Goal: Use online tool/utility: Utilize a website feature to perform a specific function

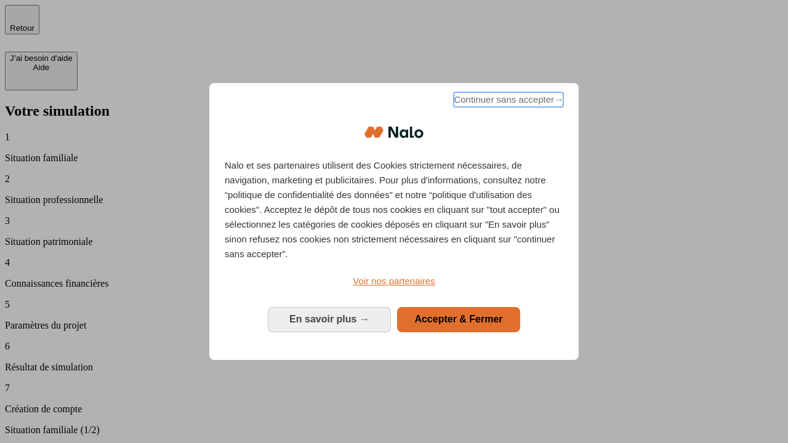
click at [507, 102] on span "Continuer sans accepter →" at bounding box center [509, 99] width 110 height 15
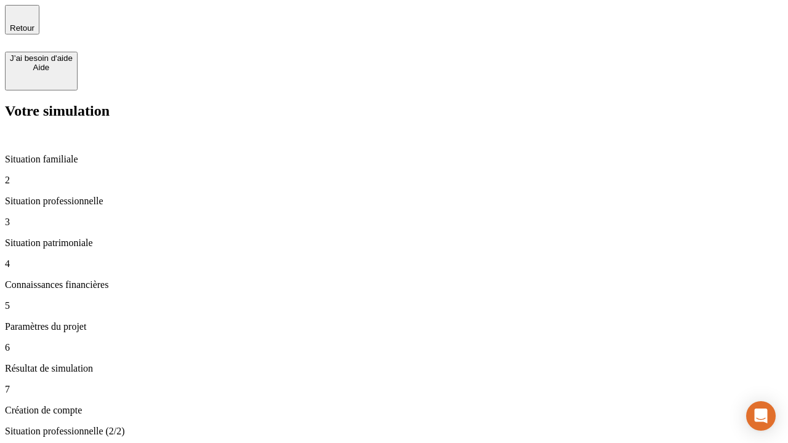
type input "70 000"
type input "1 000"
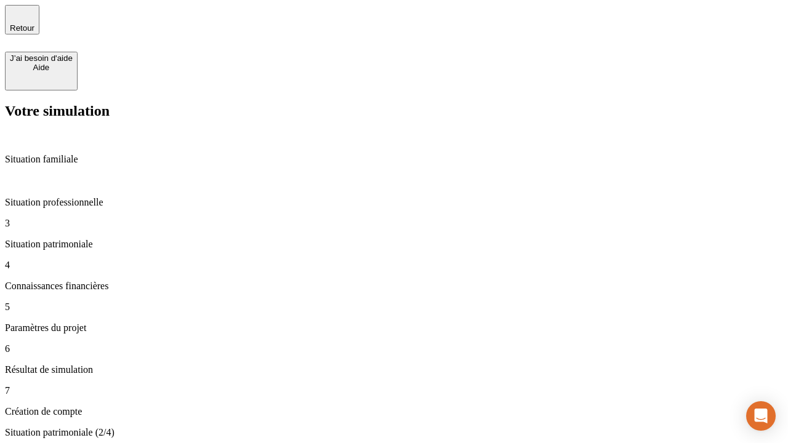
type input "800"
type input "6"
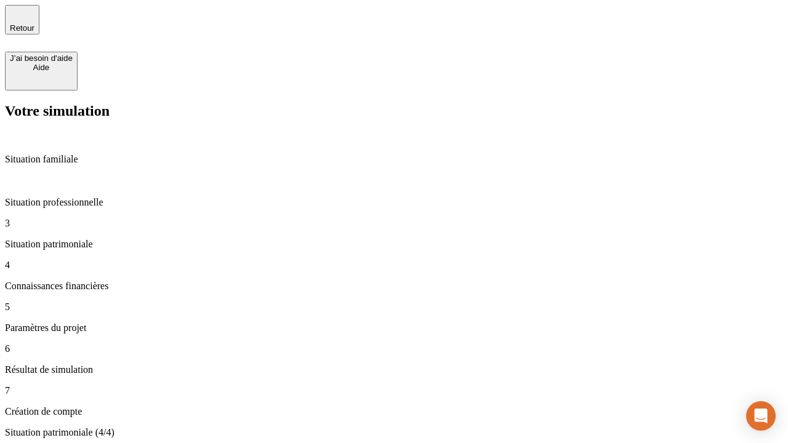
type input "400"
type input "3"
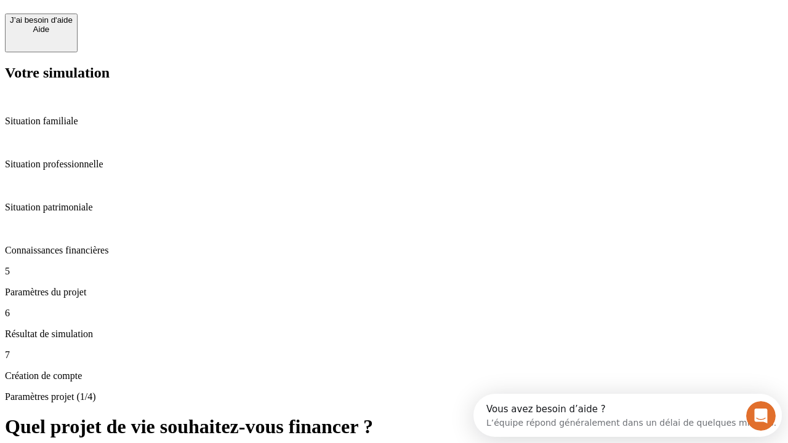
scroll to position [11, 0]
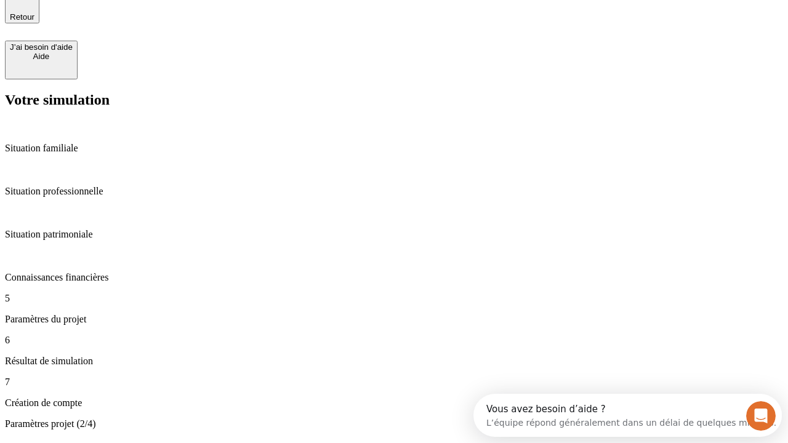
type input "35"
type input "500"
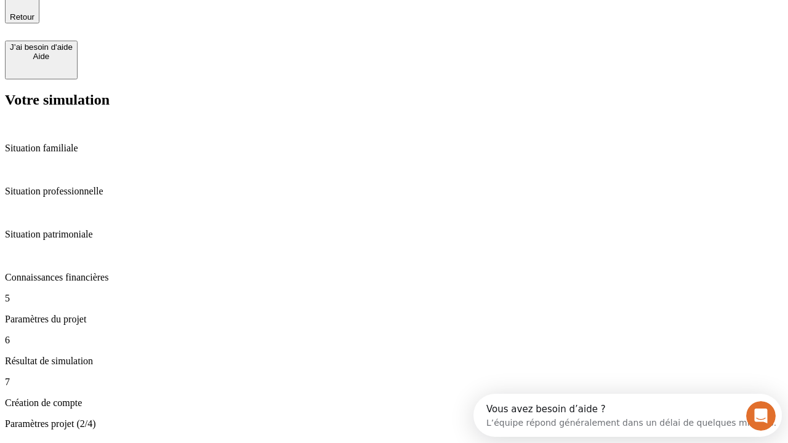
type input "640"
